Goal: Task Accomplishment & Management: Use online tool/utility

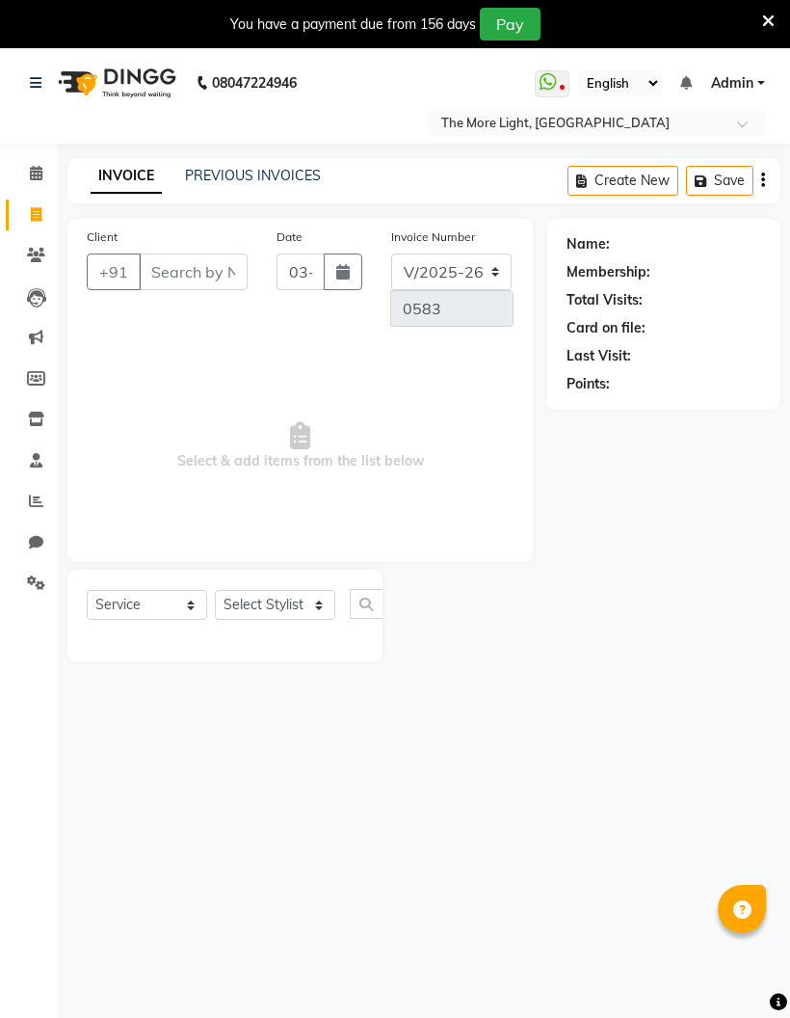
select select "7824"
select select "service"
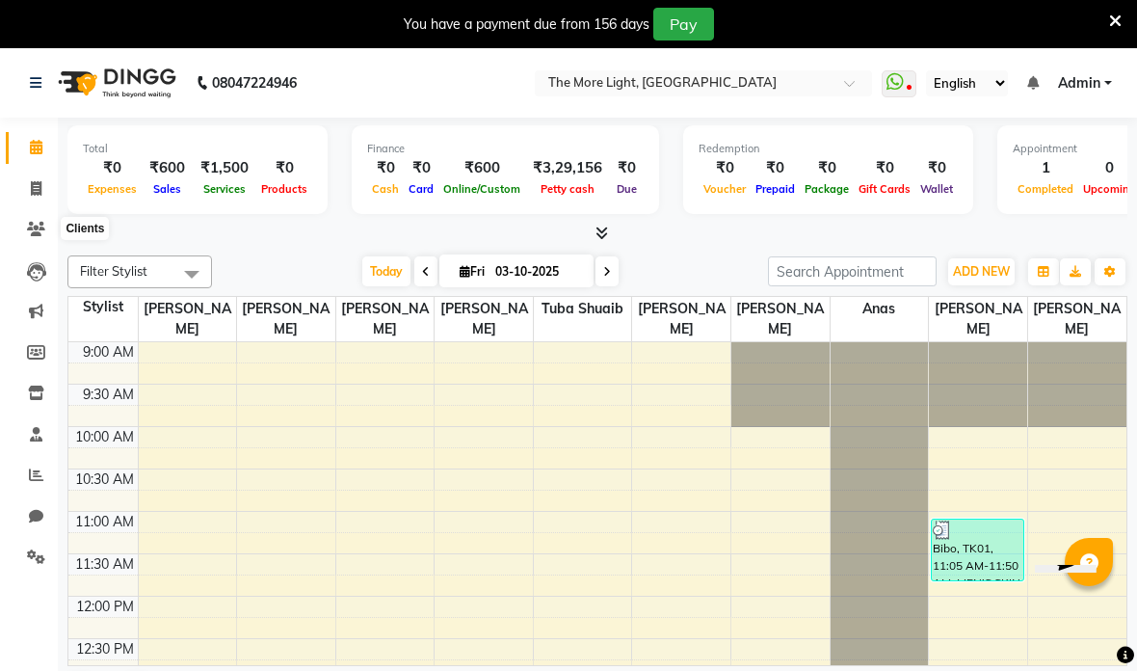
click at [30, 226] on icon at bounding box center [36, 229] width 18 height 14
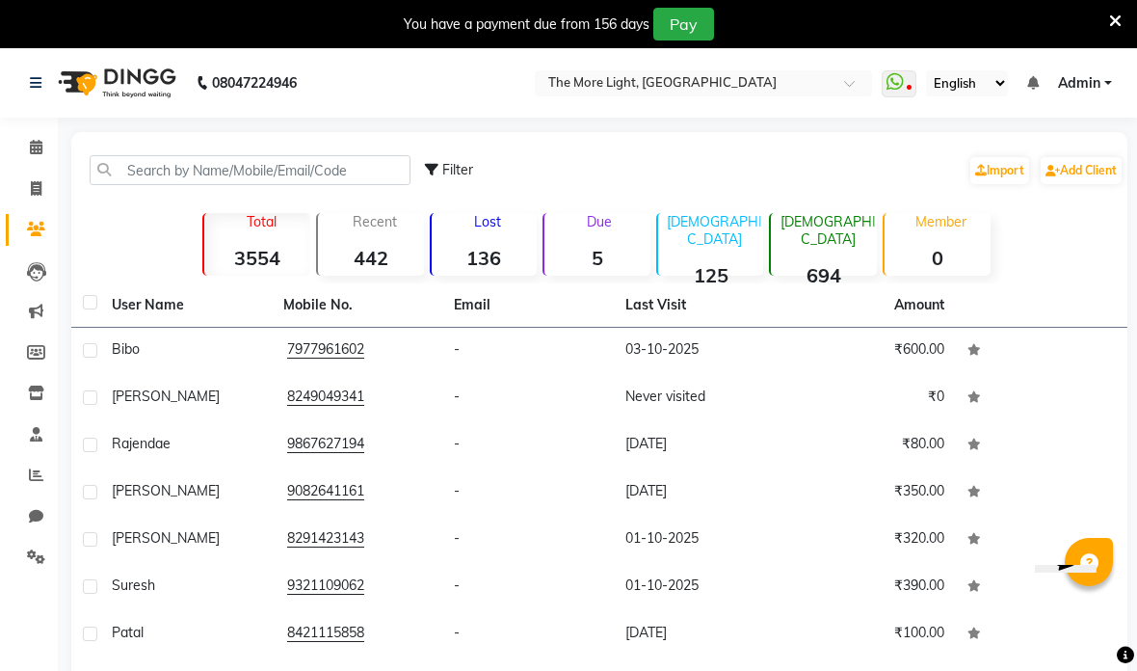
click at [31, 182] on icon at bounding box center [36, 188] width 11 height 14
select select "service"
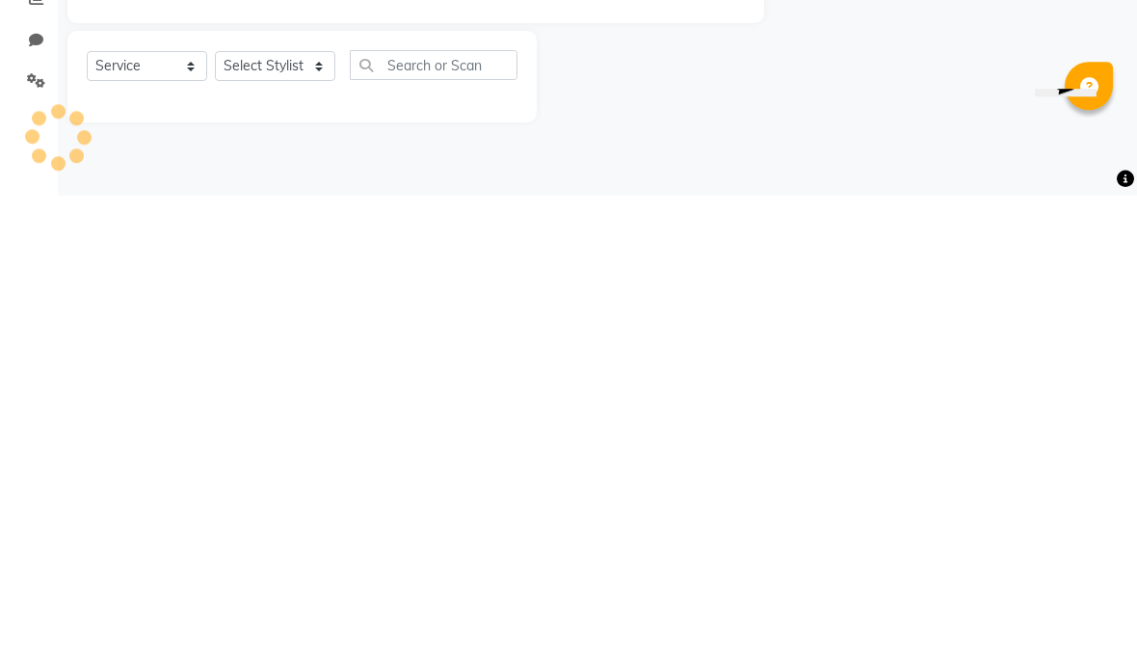
type input "0583"
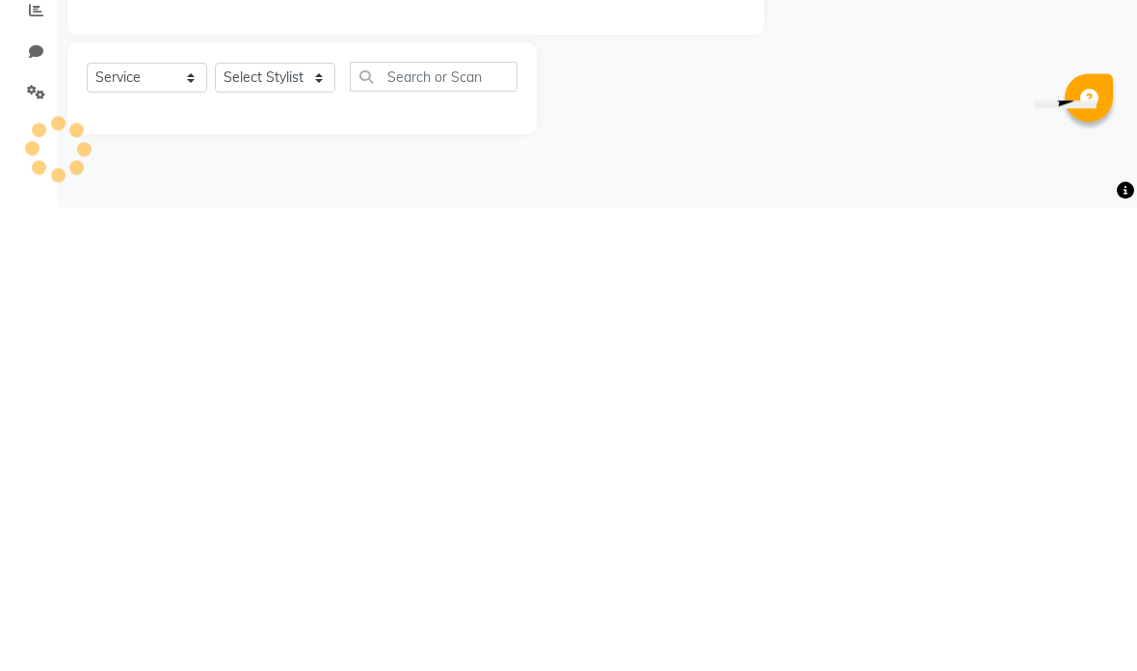
scroll to position [48, 0]
select select "7824"
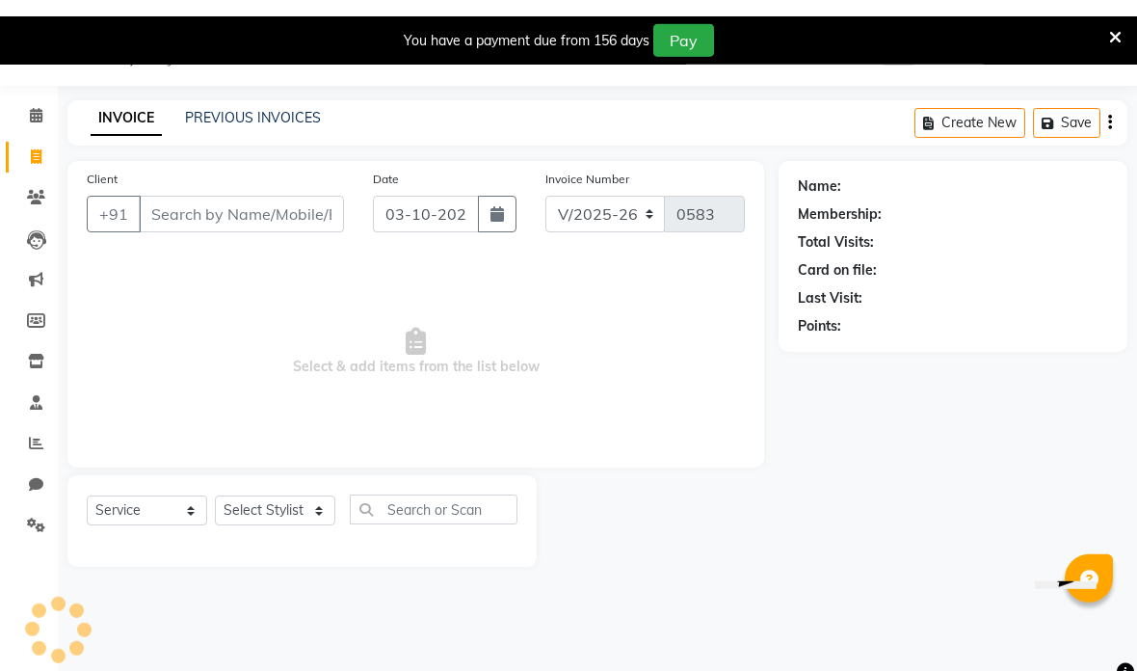
scroll to position [0, 0]
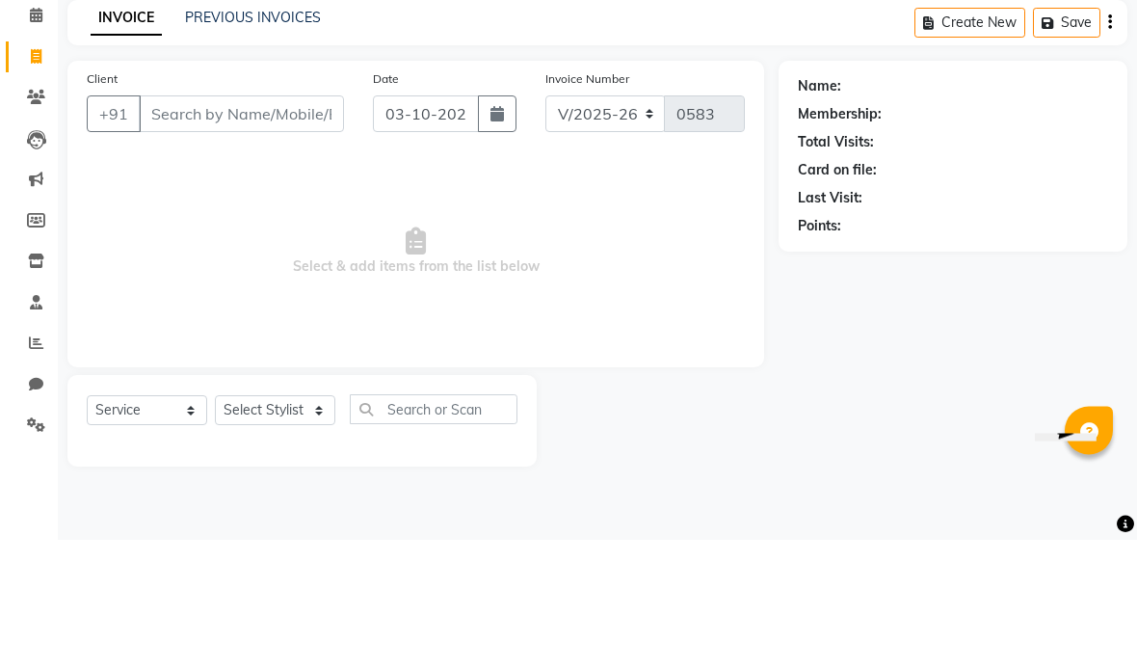
click at [360, 287] on span "Select & add items from the list below" at bounding box center [416, 383] width 658 height 193
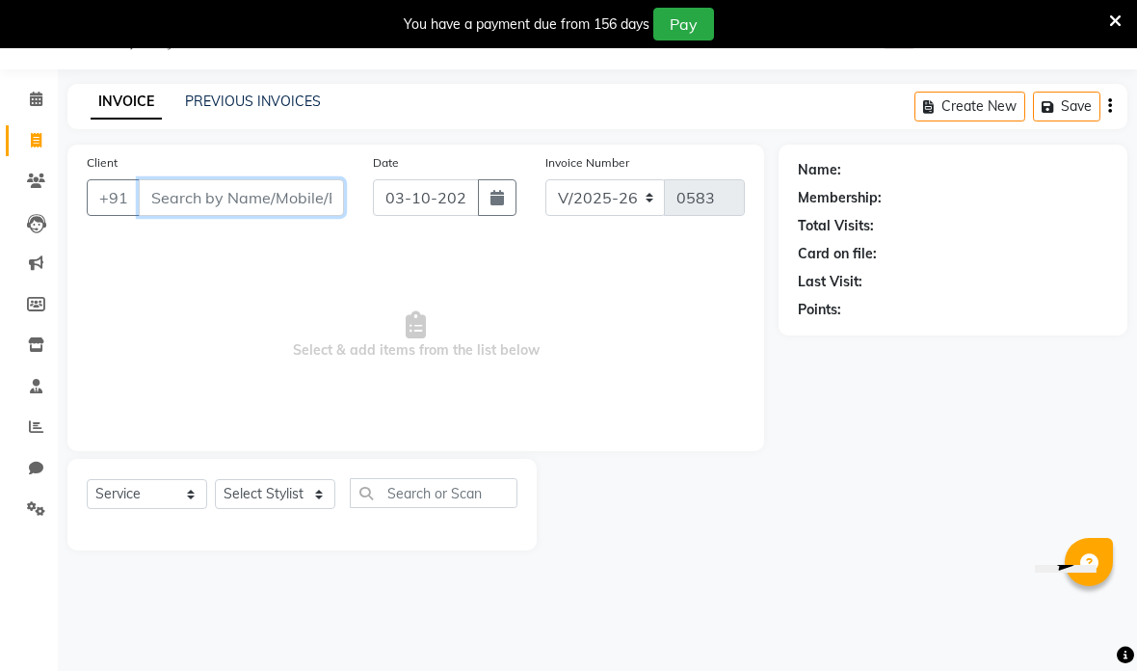
click at [260, 200] on input "Client" at bounding box center [241, 197] width 205 height 37
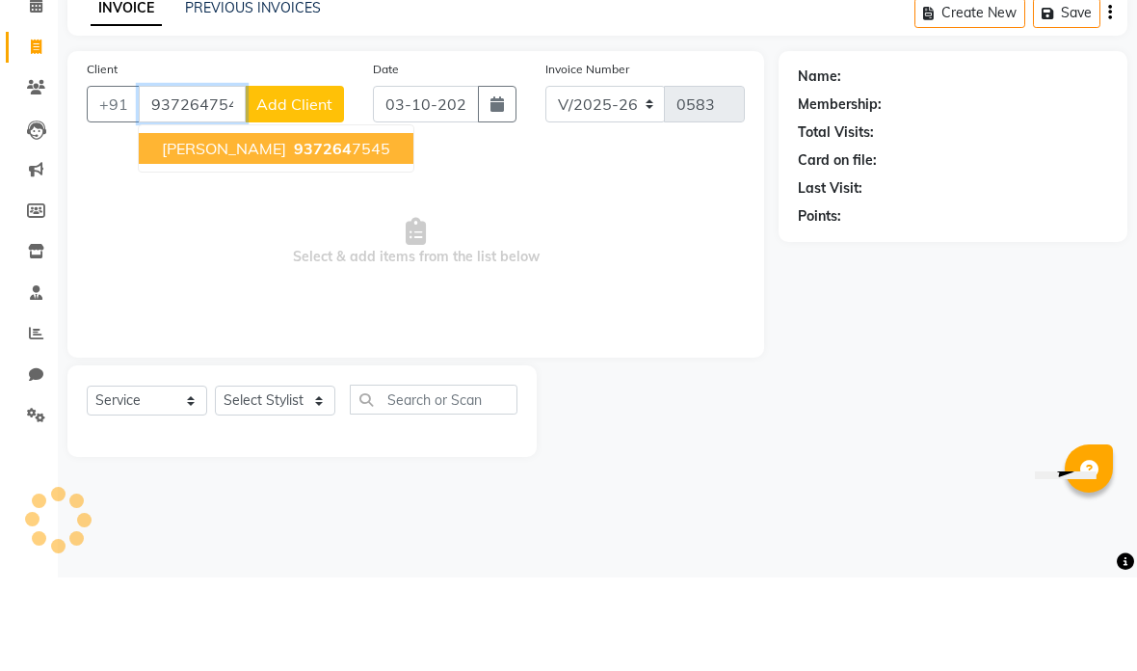
type input "9372647545"
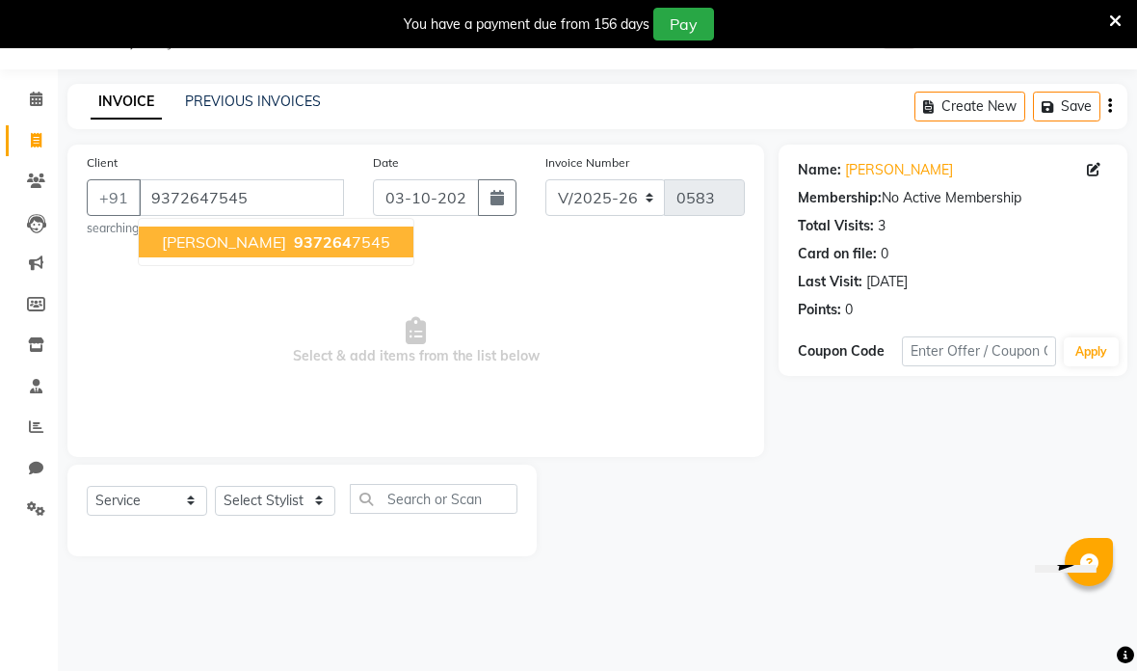
click at [173, 241] on span "Anas" at bounding box center [224, 241] width 124 height 19
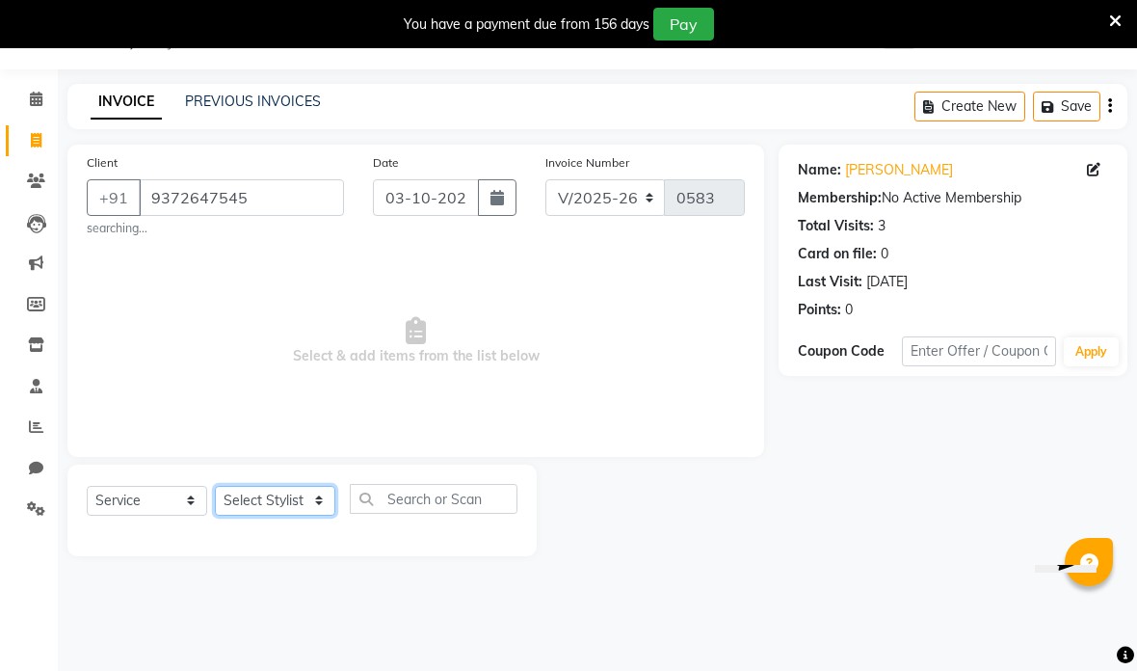
click at [258, 494] on select "Select Stylist abdullah shuaib anas anjali rawal Arshad mansori Front Desk Seem…" at bounding box center [275, 501] width 120 height 30
select select "69923"
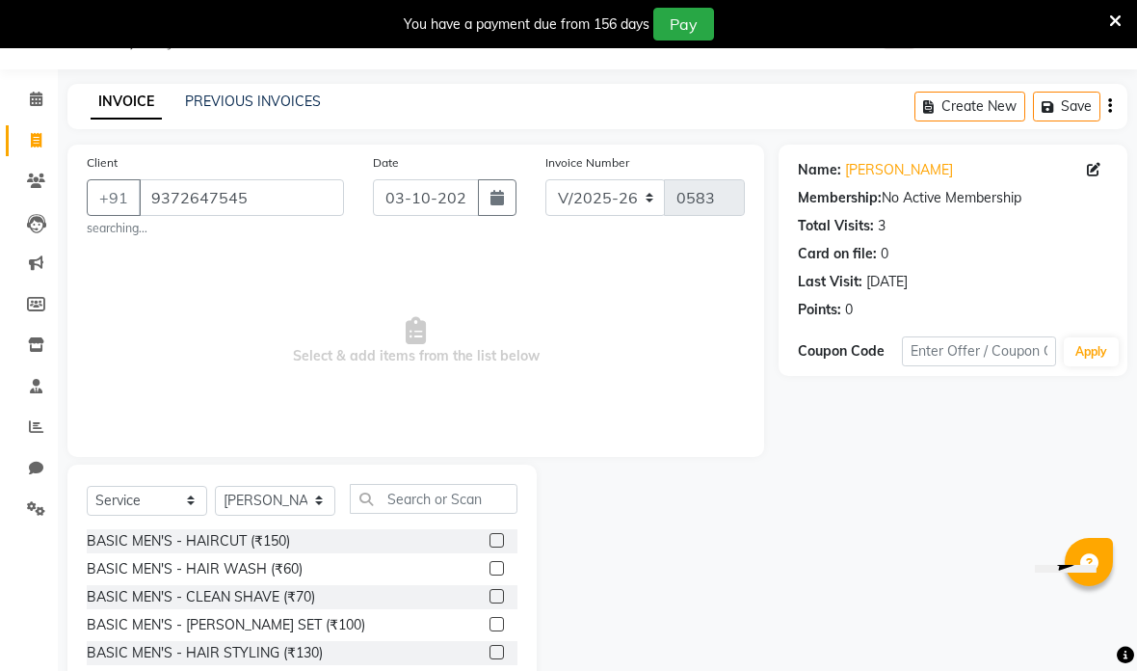
click at [499, 540] on label at bounding box center [497, 540] width 14 height 14
click at [499, 540] on input "checkbox" at bounding box center [496, 541] width 13 height 13
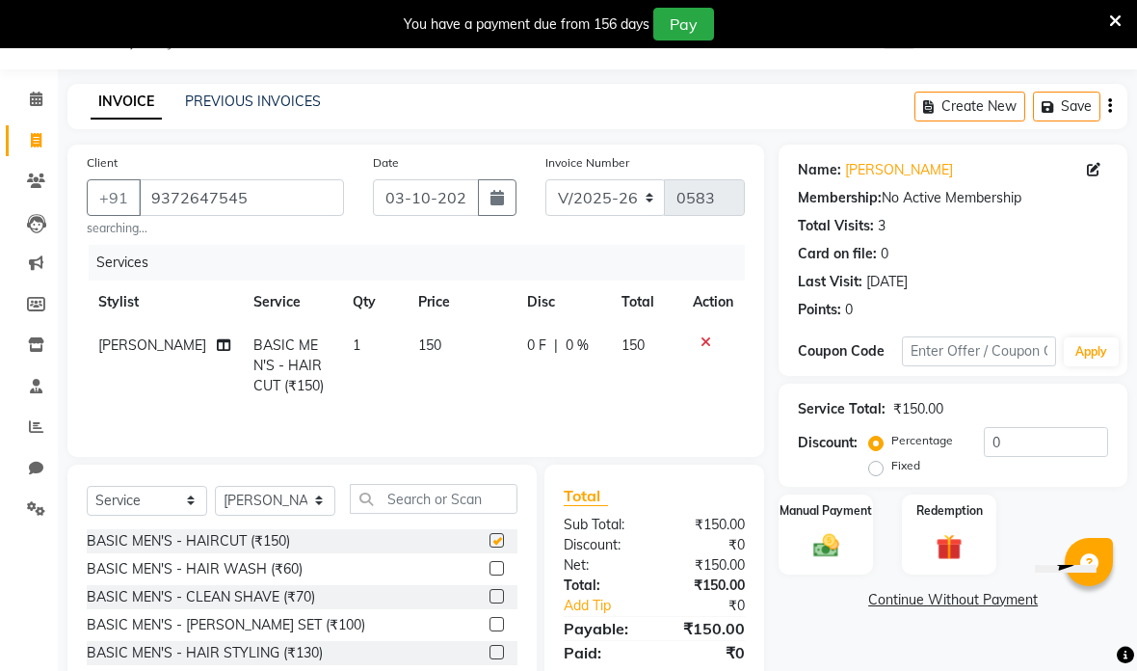
checkbox input "false"
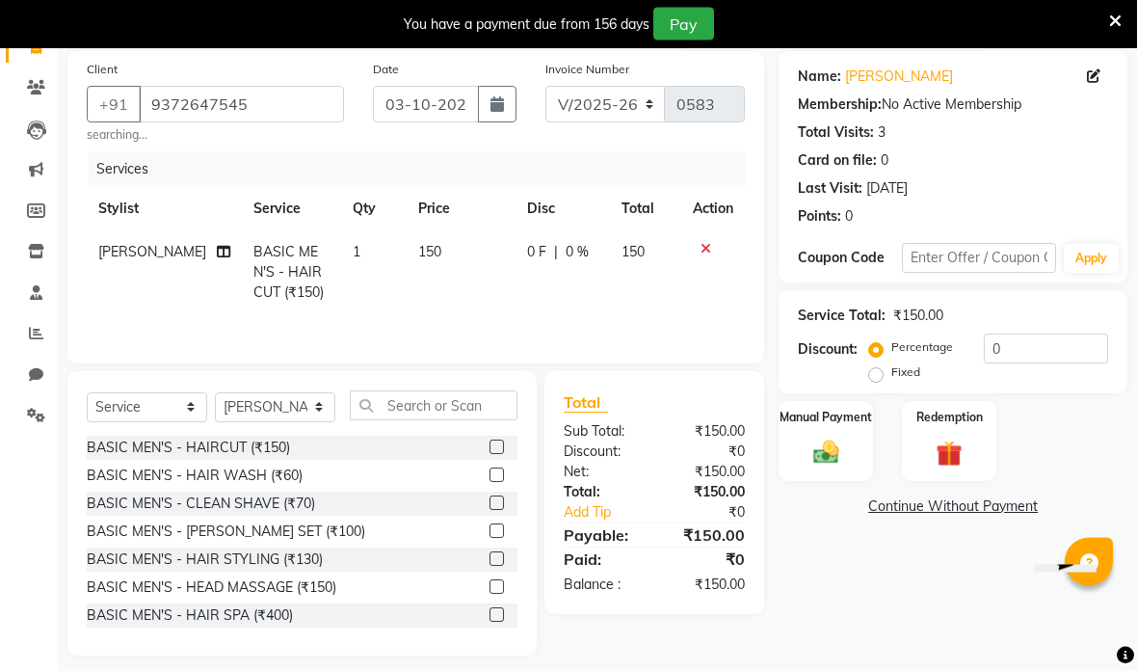
scroll to position [148, 0]
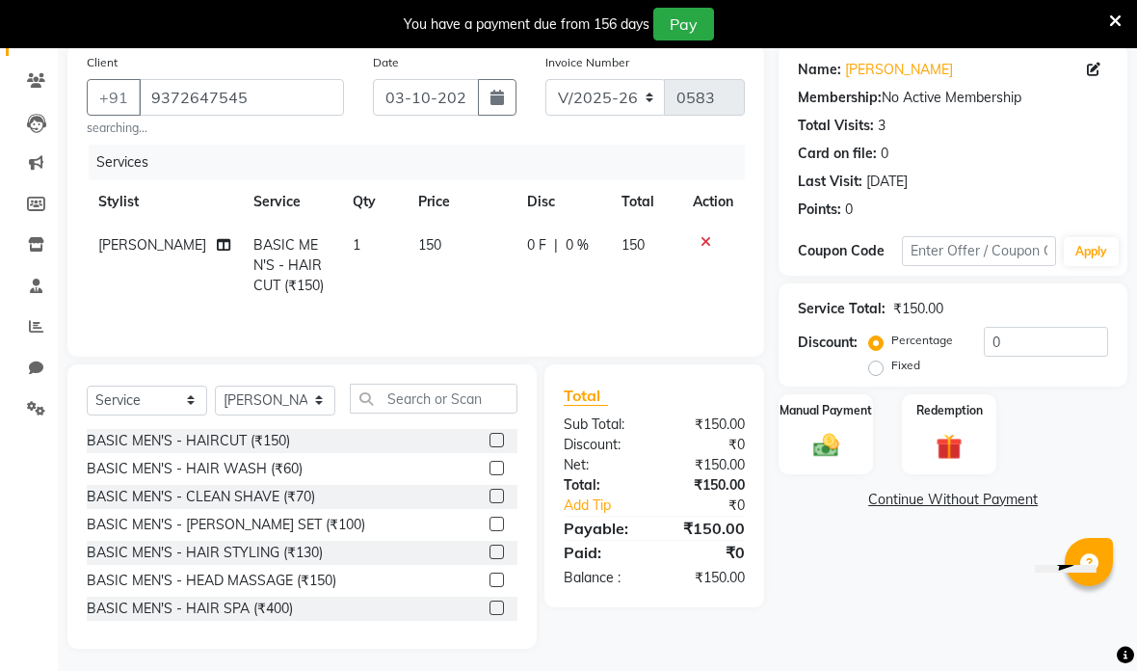
click at [832, 446] on img at bounding box center [826, 446] width 41 height 30
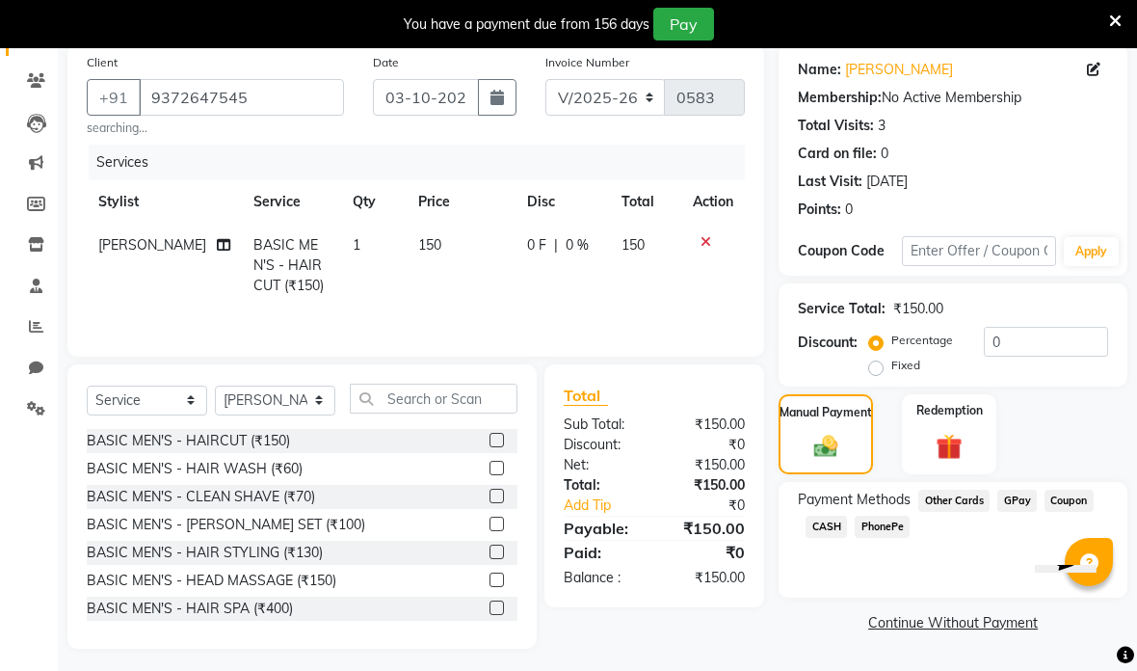
click at [816, 533] on span "CASH" at bounding box center [826, 527] width 41 height 22
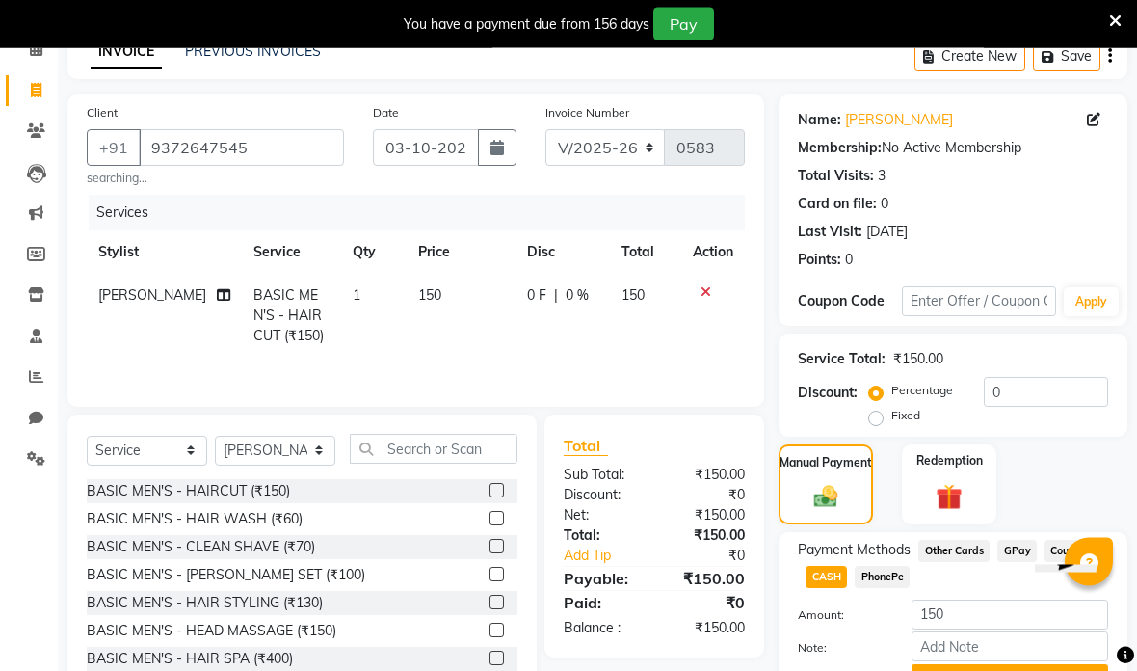
scroll to position [123, 0]
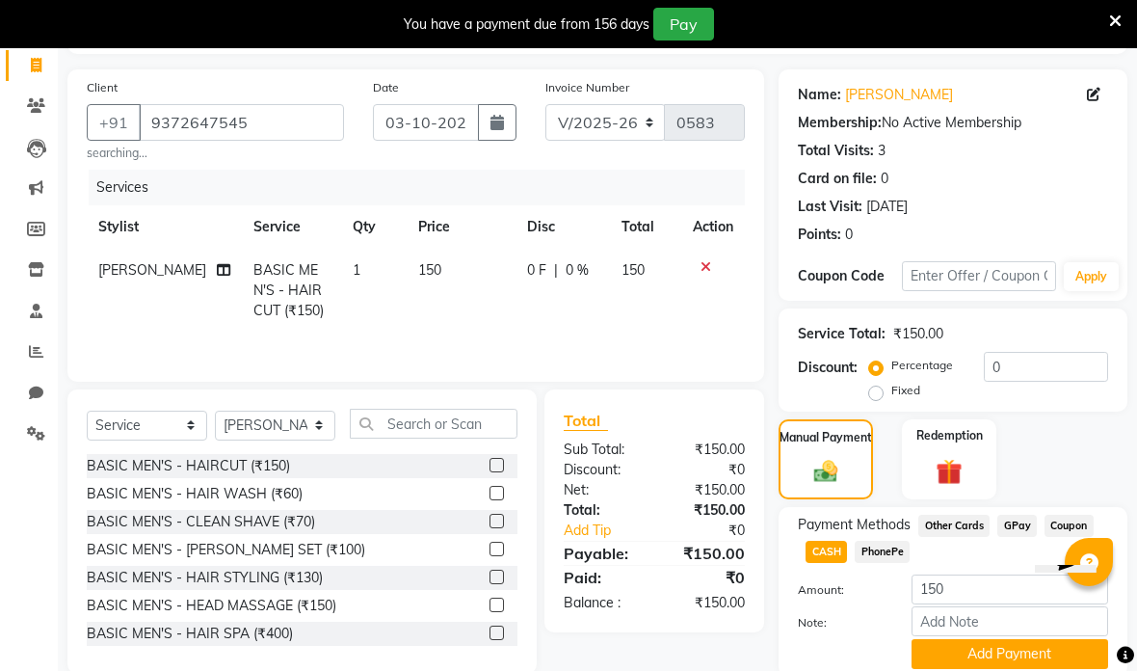
click at [954, 658] on button "Add Payment" at bounding box center [1010, 654] width 197 height 30
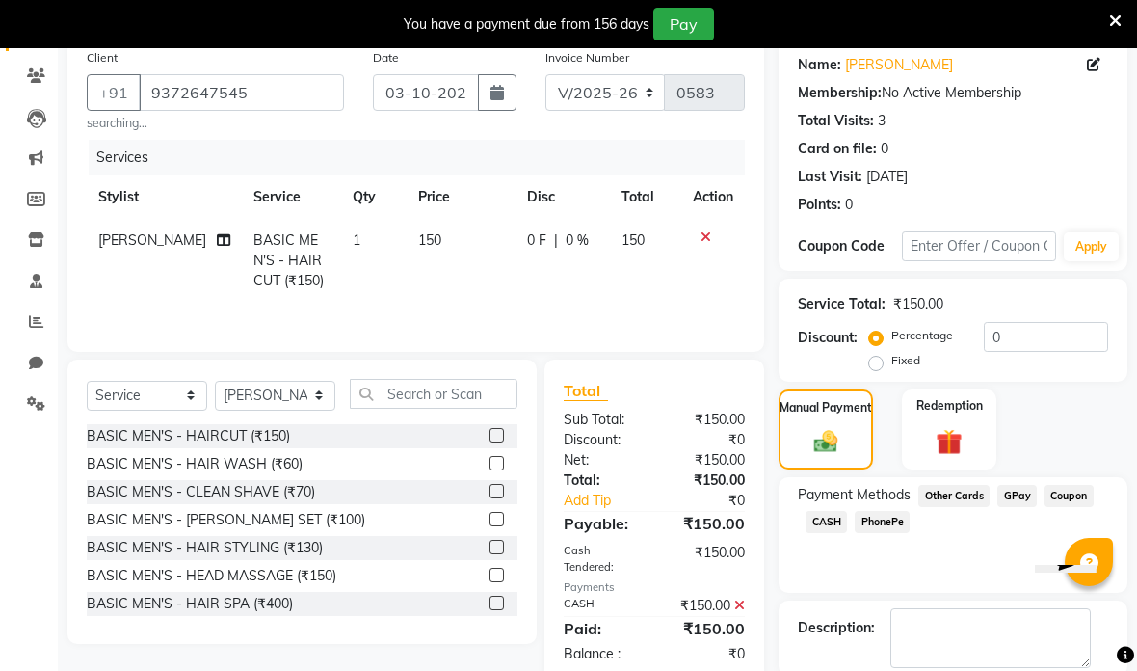
scroll to position [177, 0]
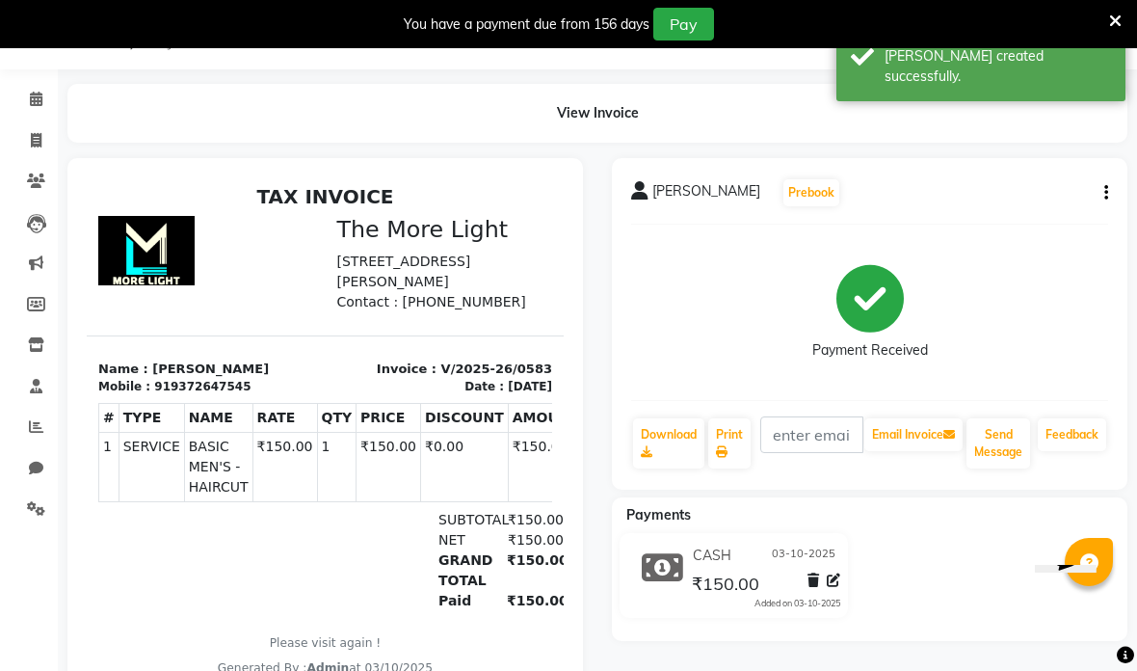
click at [25, 140] on span at bounding box center [36, 141] width 34 height 22
select select "service"
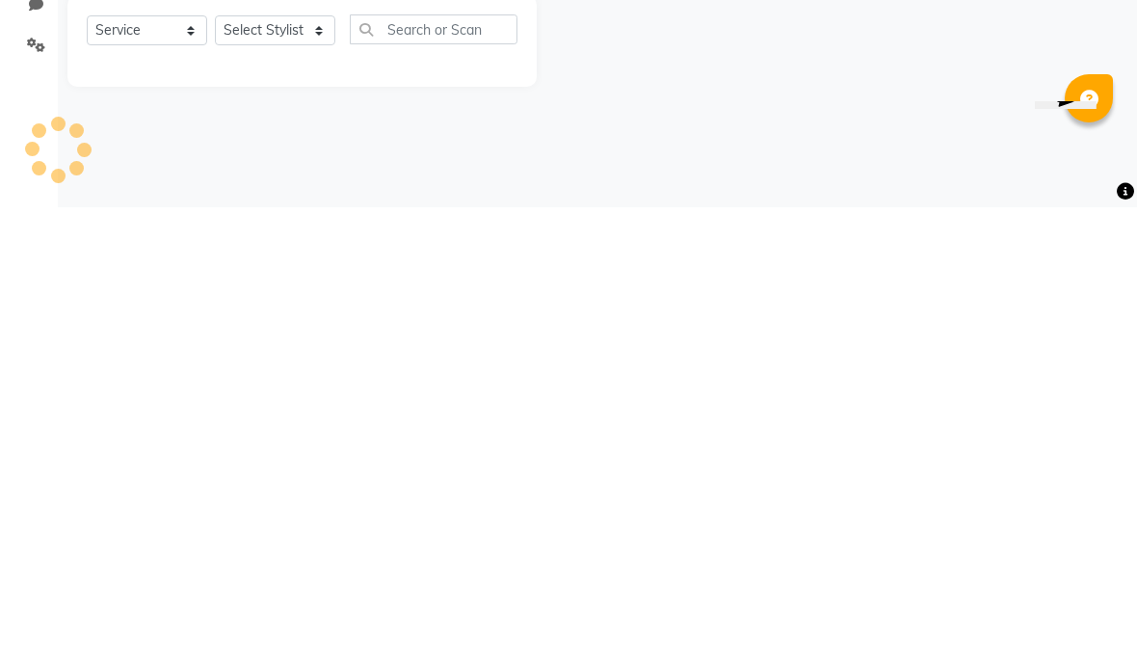
type input "0584"
select select "7824"
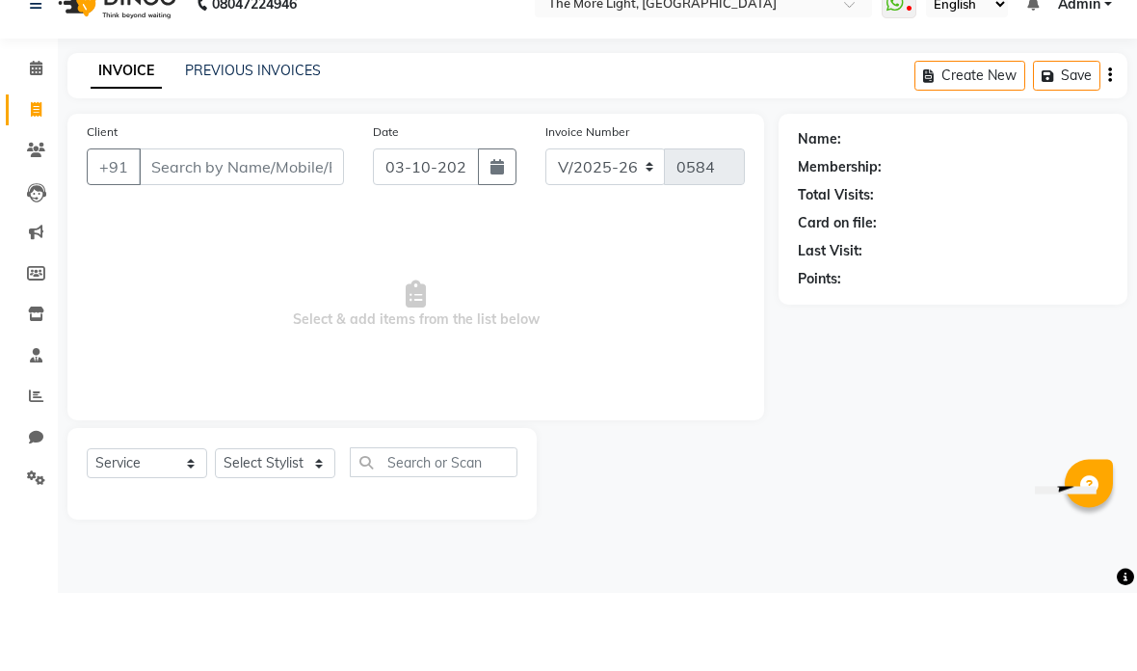
click at [24, 132] on link "Calendar" at bounding box center [29, 148] width 46 height 32
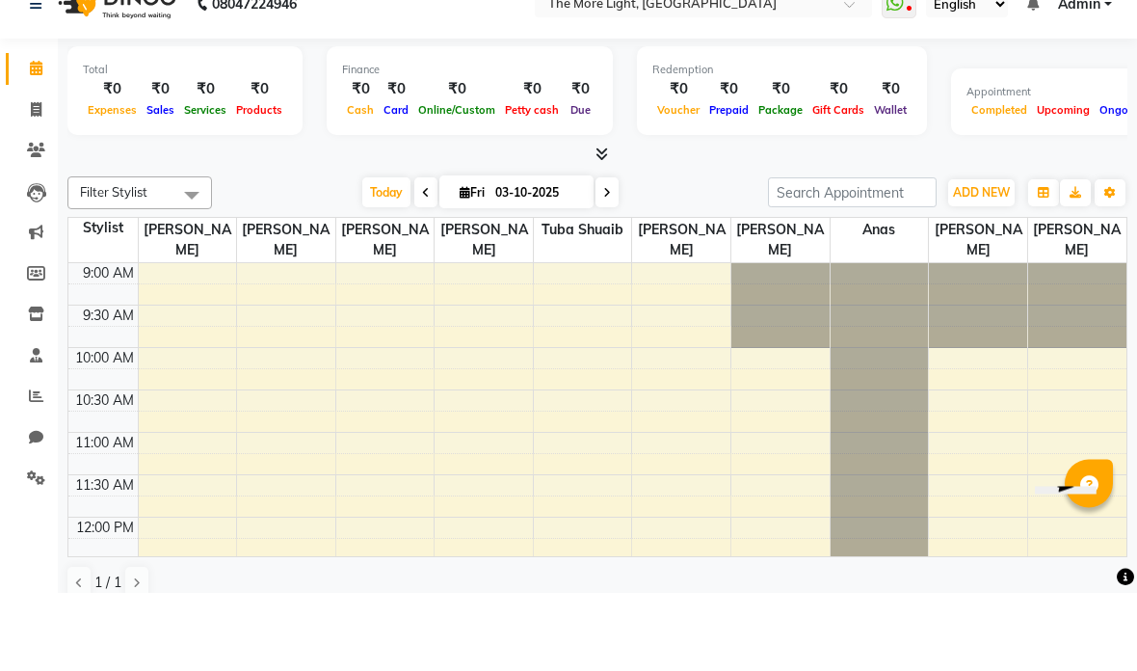
scroll to position [48, 0]
